Goal: Information Seeking & Learning: Learn about a topic

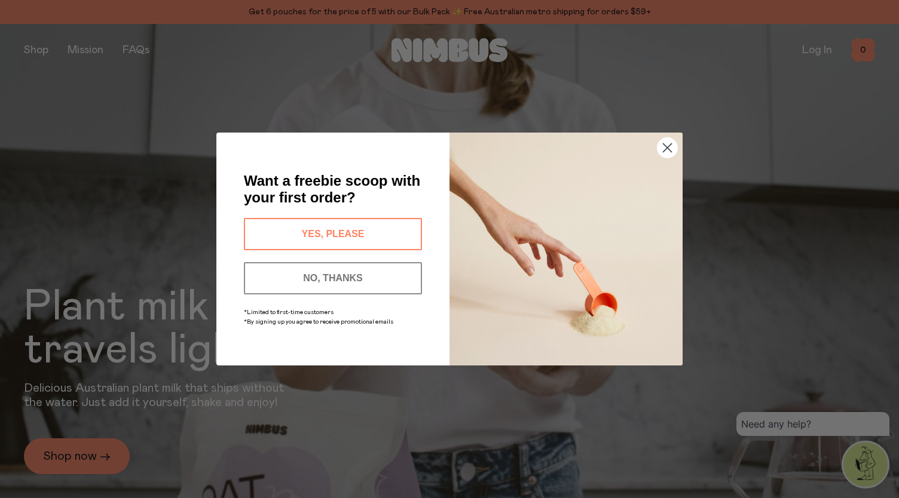
click at [669, 144] on circle "Close dialog" at bounding box center [667, 148] width 20 height 20
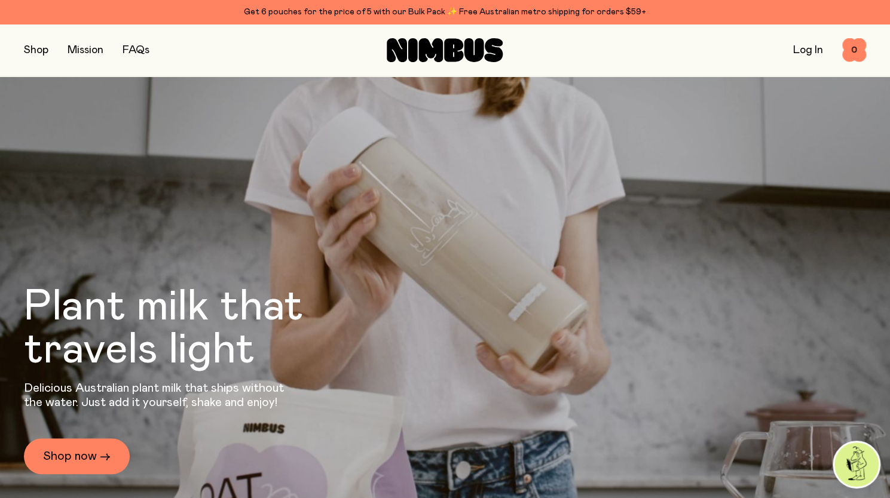
click at [33, 53] on button "button" at bounding box center [36, 50] width 25 height 17
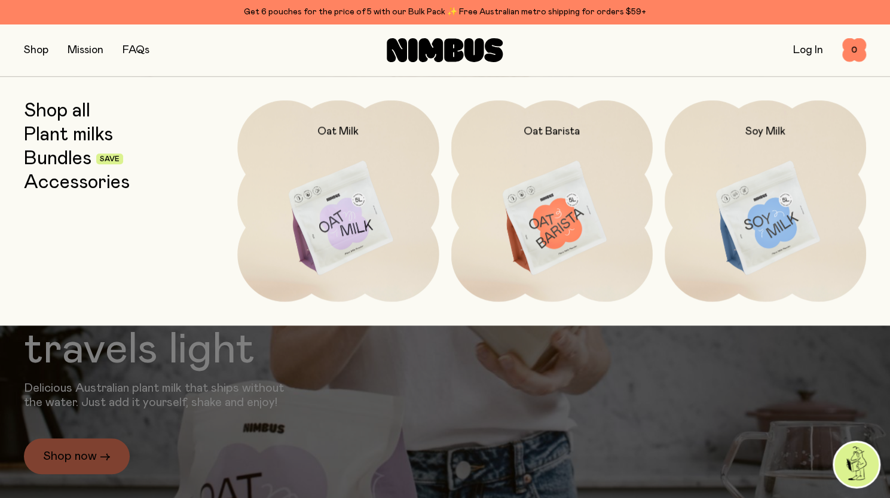
click at [79, 139] on link "Plant milks" at bounding box center [68, 135] width 89 height 22
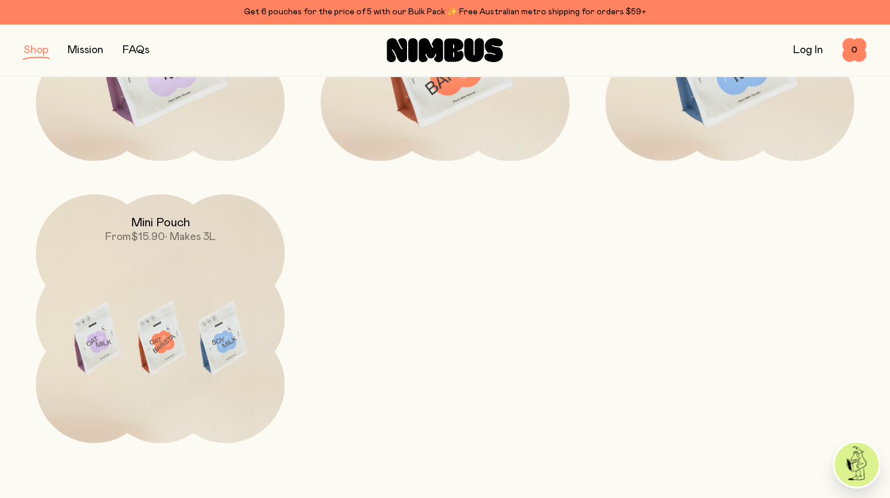
scroll to position [136, 0]
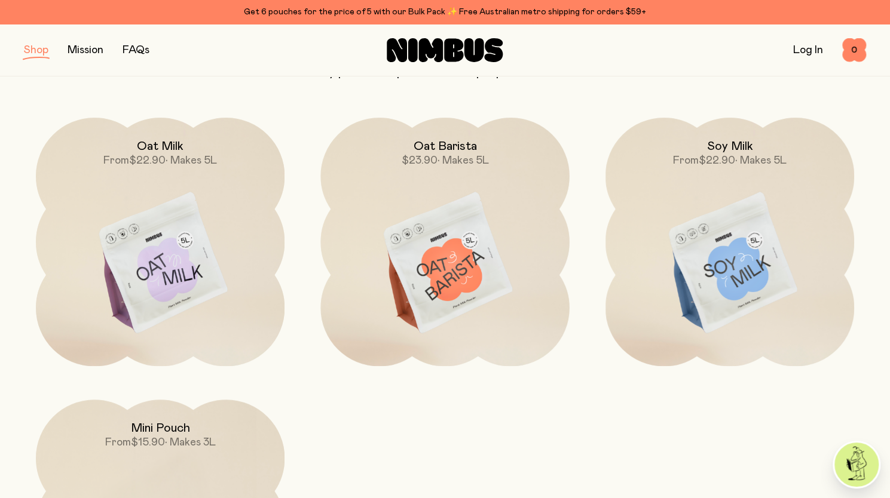
click at [437, 258] on img at bounding box center [444, 264] width 249 height 292
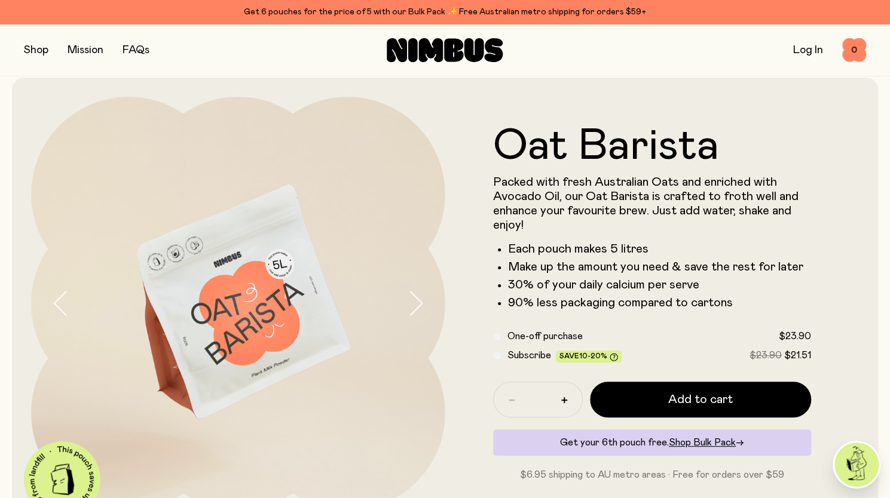
scroll to position [14, 0]
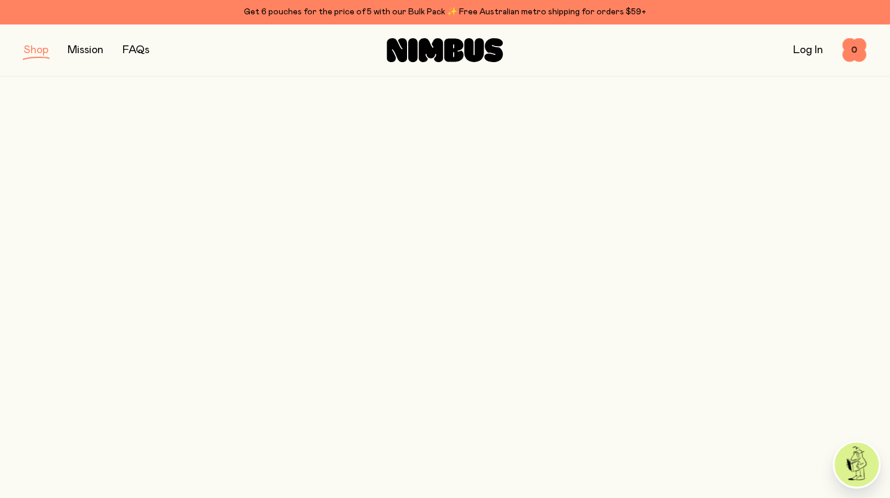
scroll to position [136, 0]
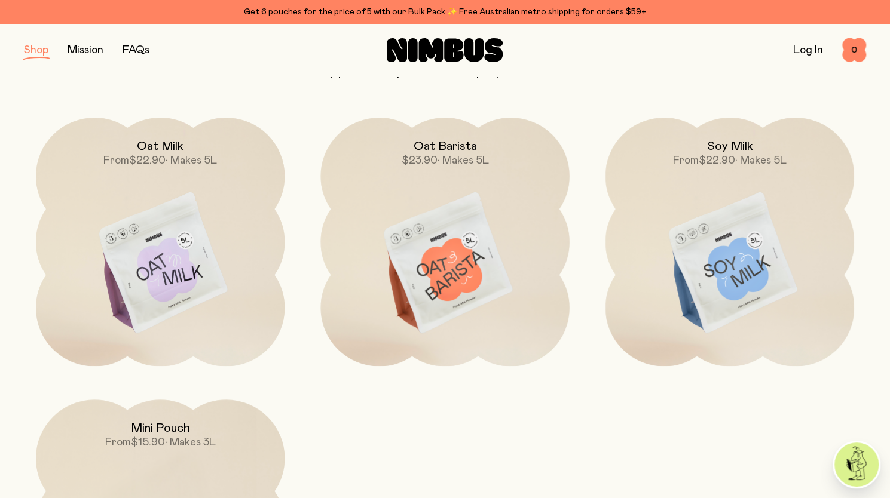
click at [728, 282] on img at bounding box center [729, 264] width 249 height 292
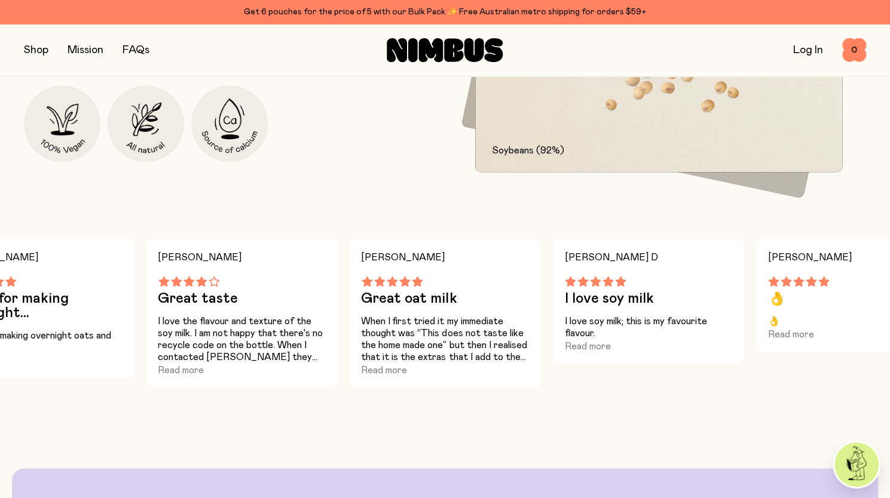
scroll to position [732, 0]
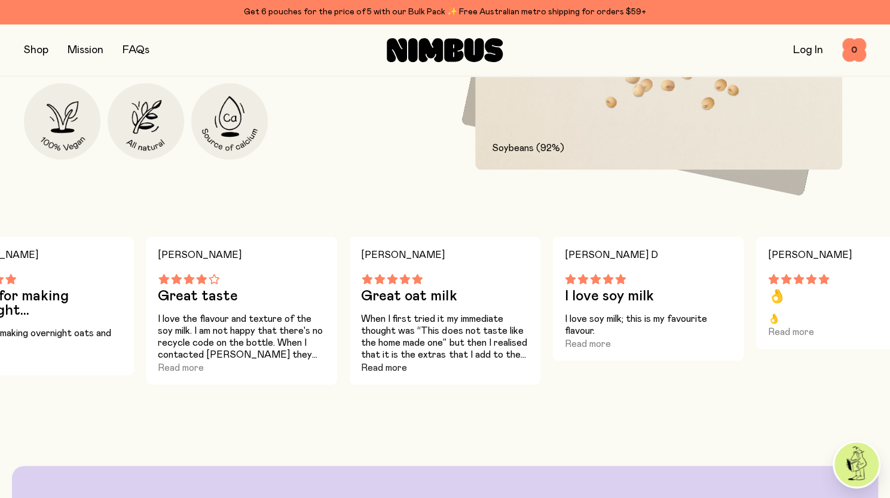
click at [385, 369] on button "Read more" at bounding box center [384, 368] width 46 height 14
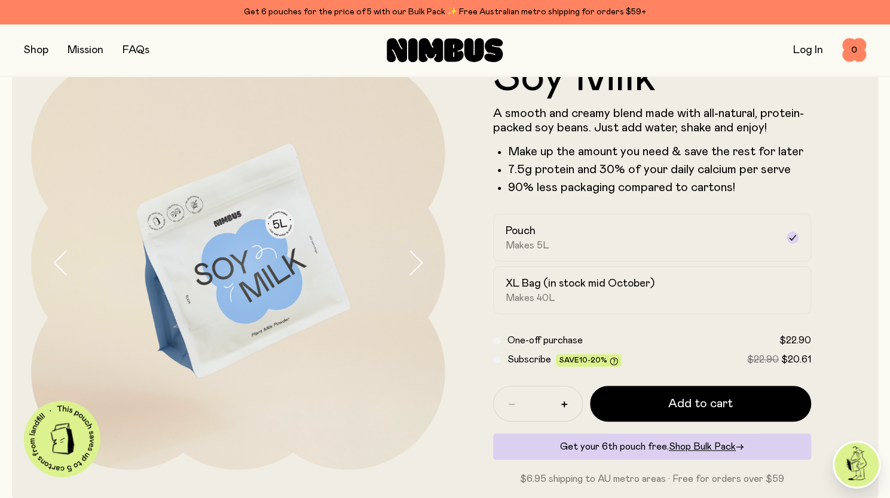
scroll to position [0, 0]
